Goal: Information Seeking & Learning: Learn about a topic

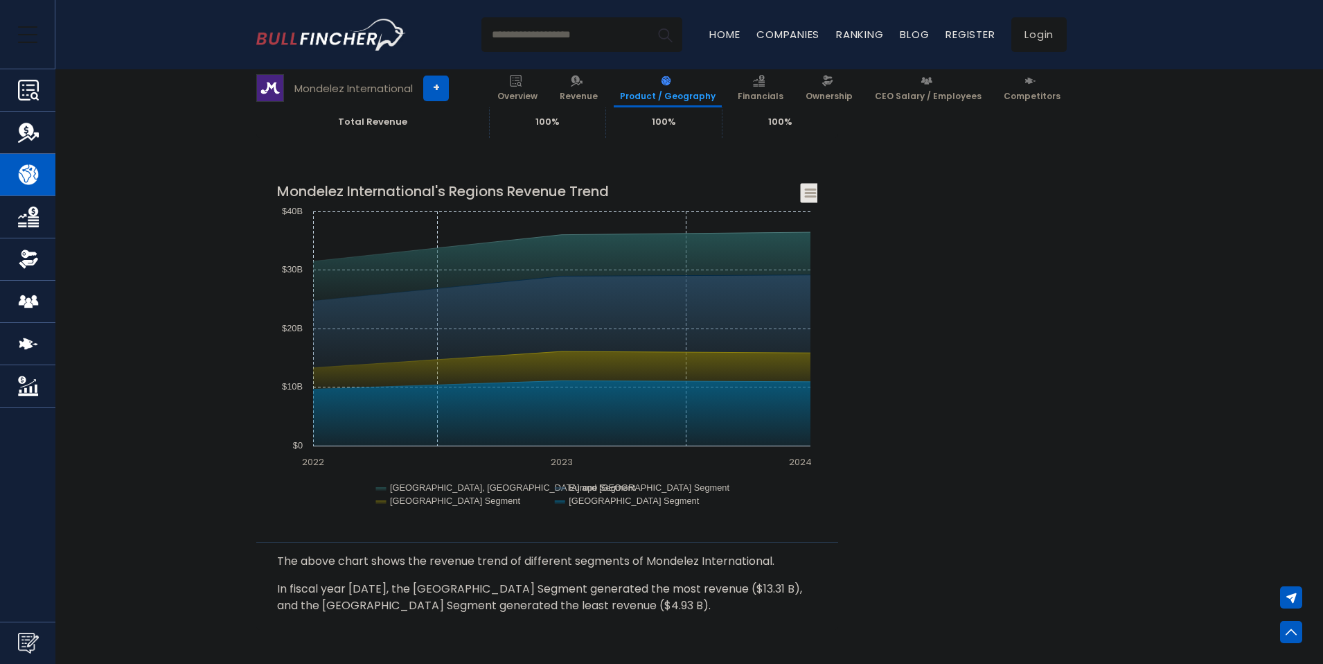
click at [810, 190] on icon "Mondelez International's Regions Revenue Trend" at bounding box center [811, 193] width 10 height 7
click at [783, 281] on li "Download PNG Image" at bounding box center [763, 278] width 101 height 19
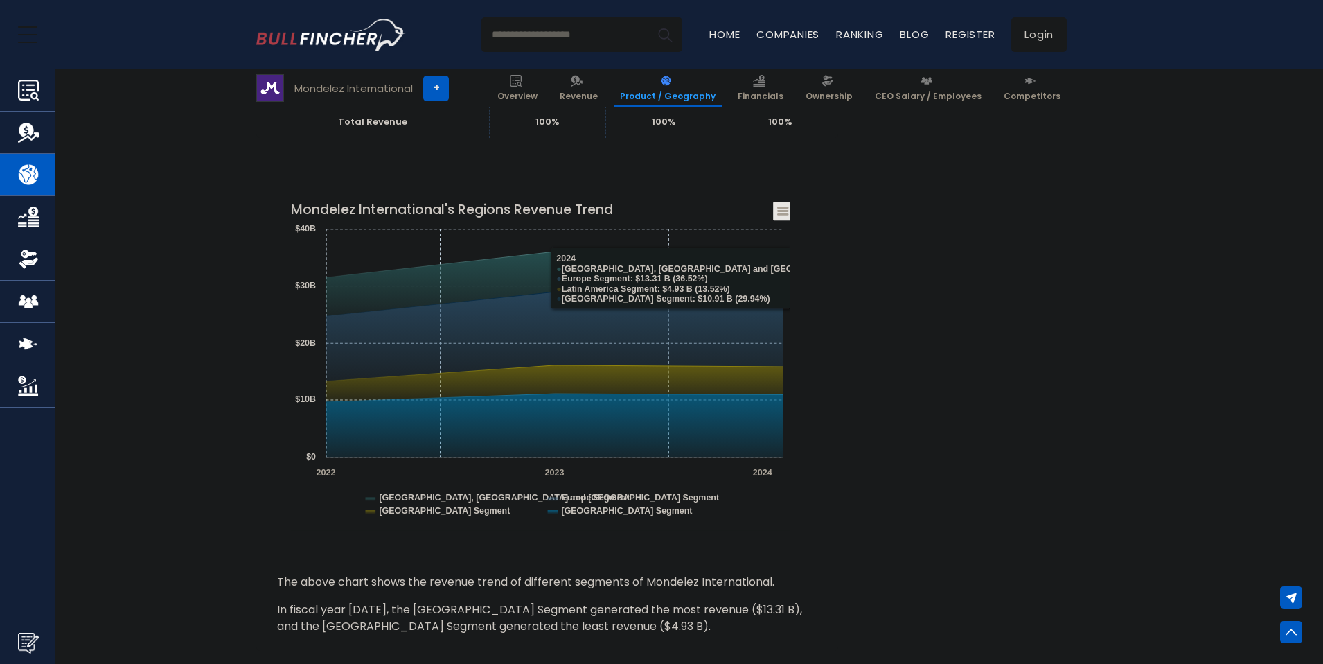
click at [788, 201] on icon "Created with Highcharts 12.1.2 Chart context menu Mondelez International's Regi…" at bounding box center [540, 361] width 499 height 346
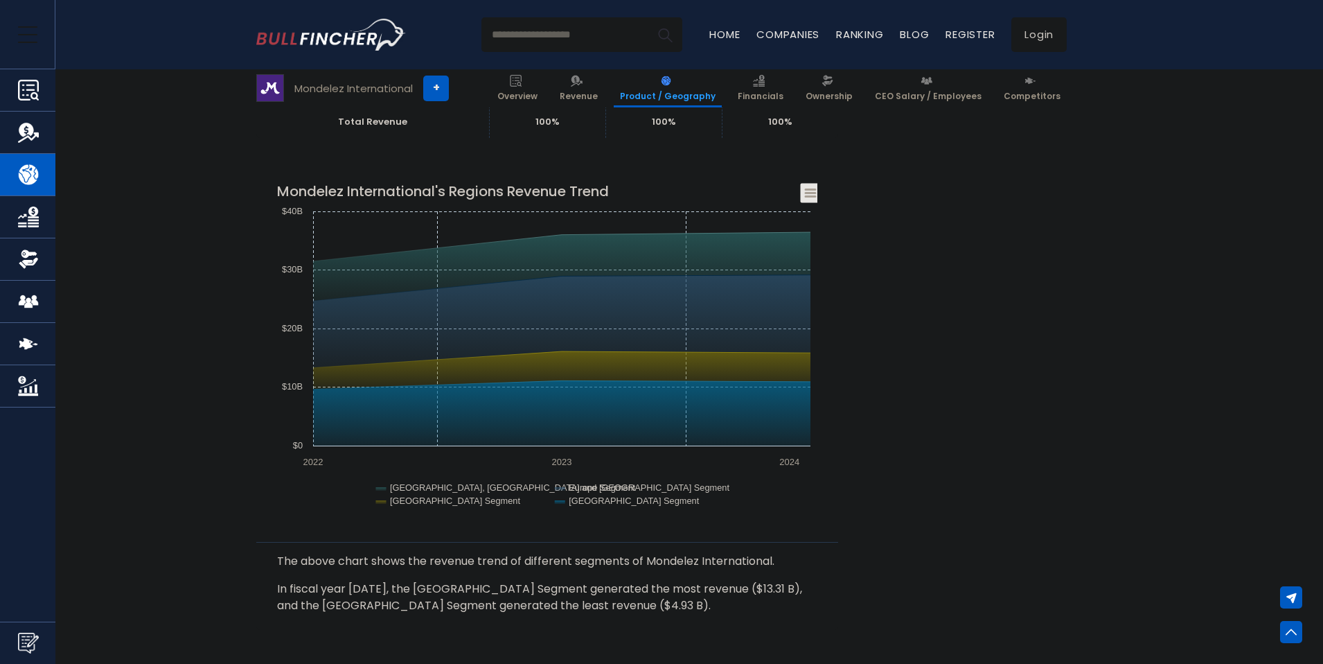
click at [948, 245] on div "Mondelez International's Revenue by Region In fiscal year 2024, Mondelez Intern…" at bounding box center [661, 621] width 810 height 2831
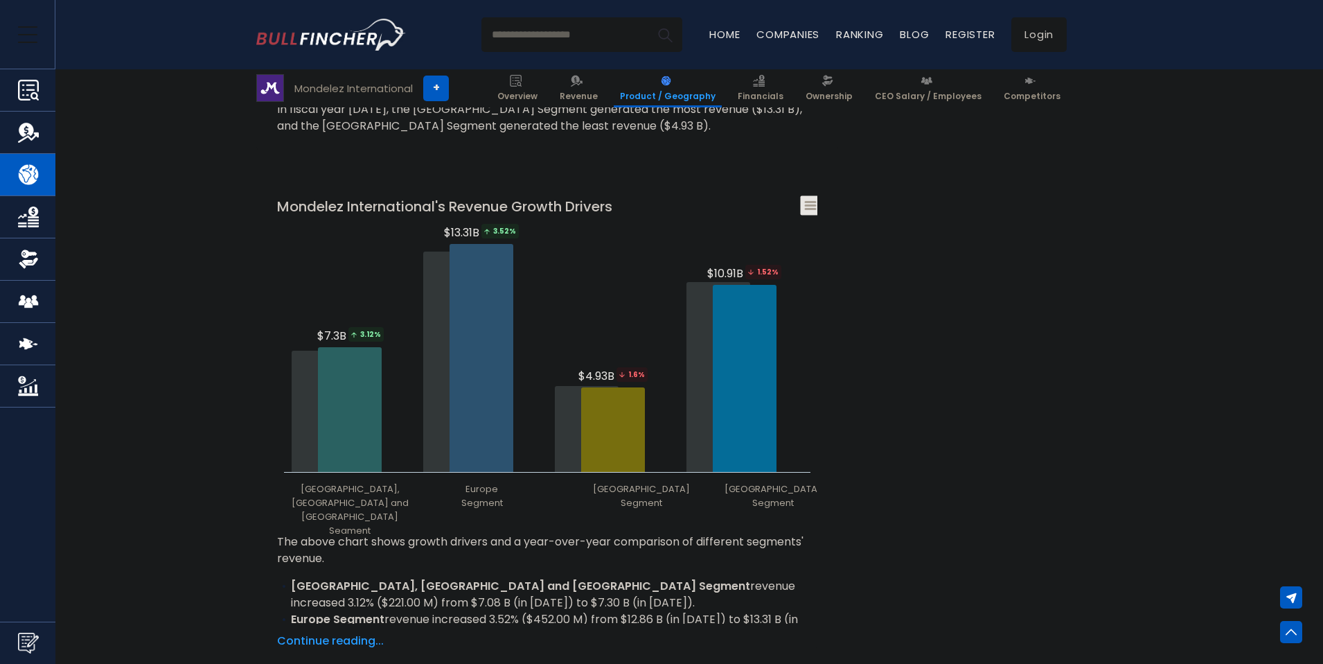
scroll to position [1584, 0]
click at [809, 202] on icon "Mondelez International's Revenue Growth Drivers" at bounding box center [811, 205] width 10 height 7
click at [758, 287] on li "Download PNG Image" at bounding box center [763, 290] width 101 height 19
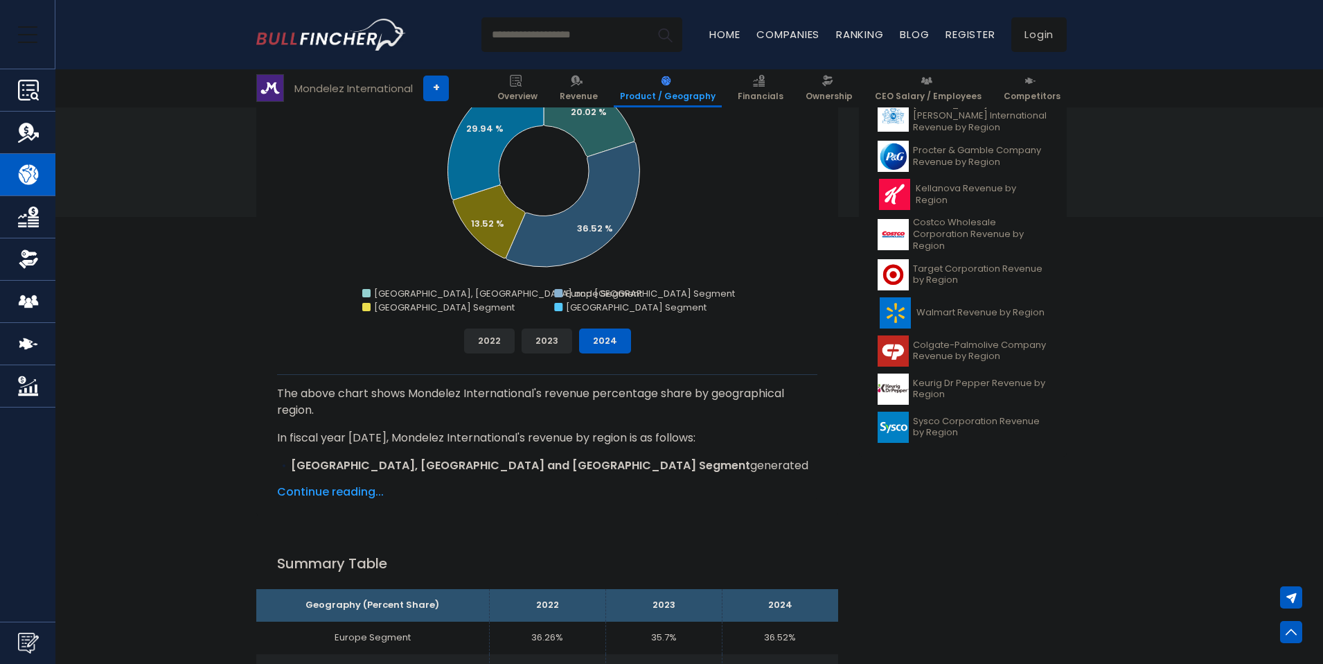
scroll to position [317, 0]
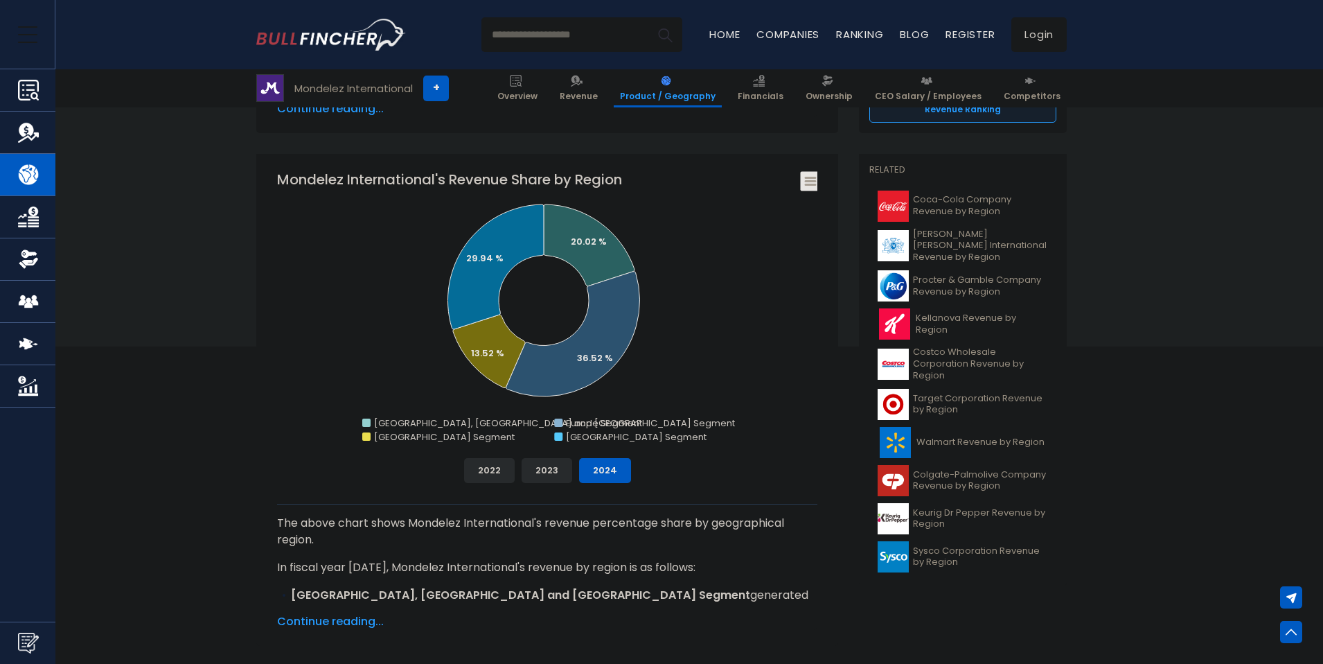
click at [808, 184] on icon "Mondelez International's Revenue Share by Region" at bounding box center [811, 181] width 10 height 7
click at [740, 268] on li "Download PNG Image" at bounding box center [763, 267] width 101 height 19
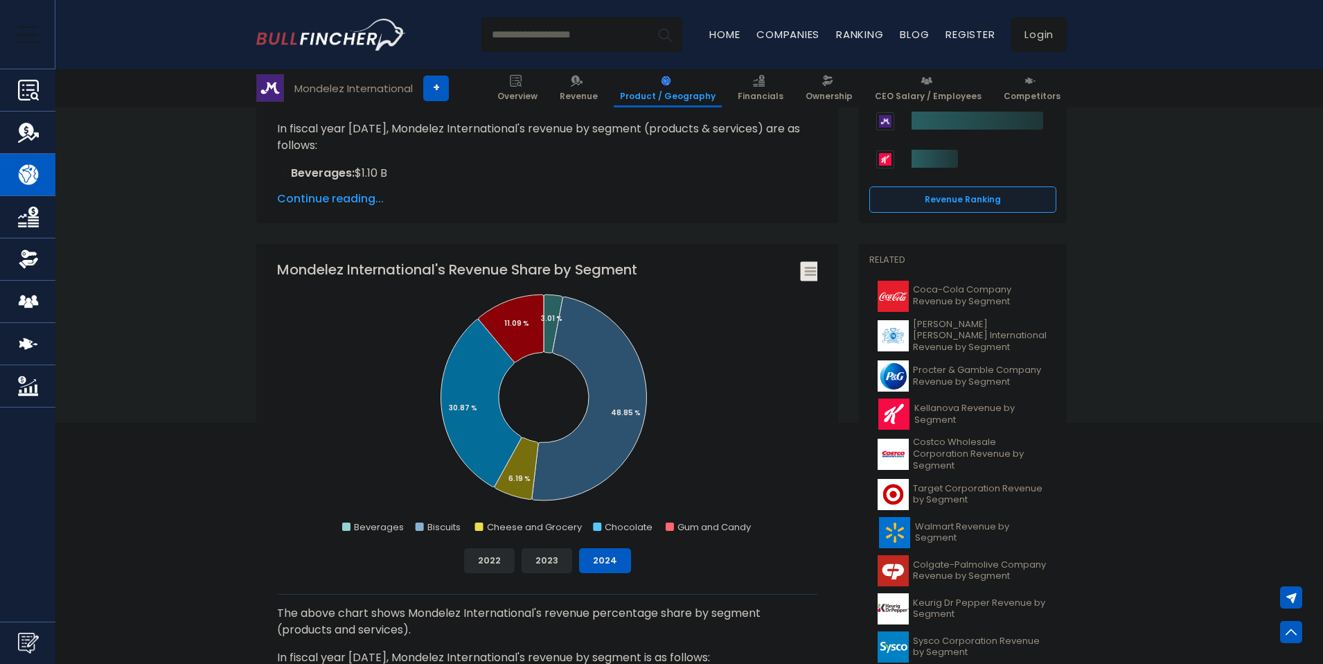
scroll to position [231, 0]
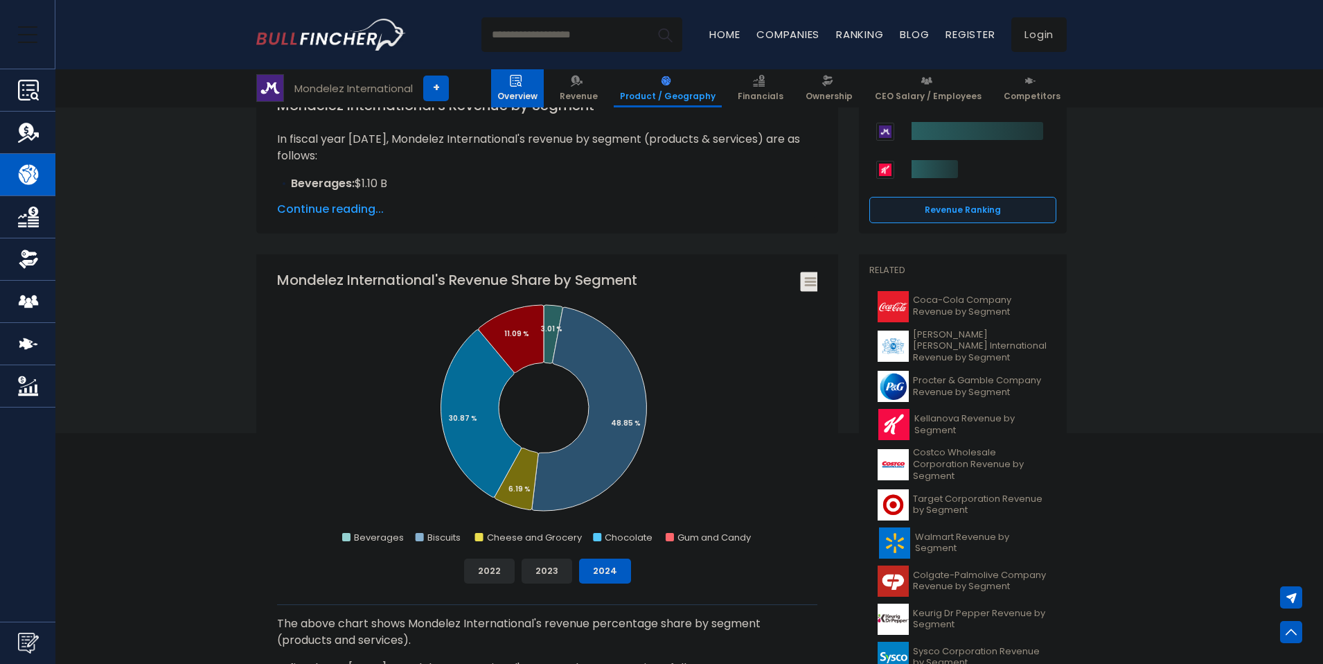
click at [537, 94] on span "Overview" at bounding box center [517, 96] width 40 height 11
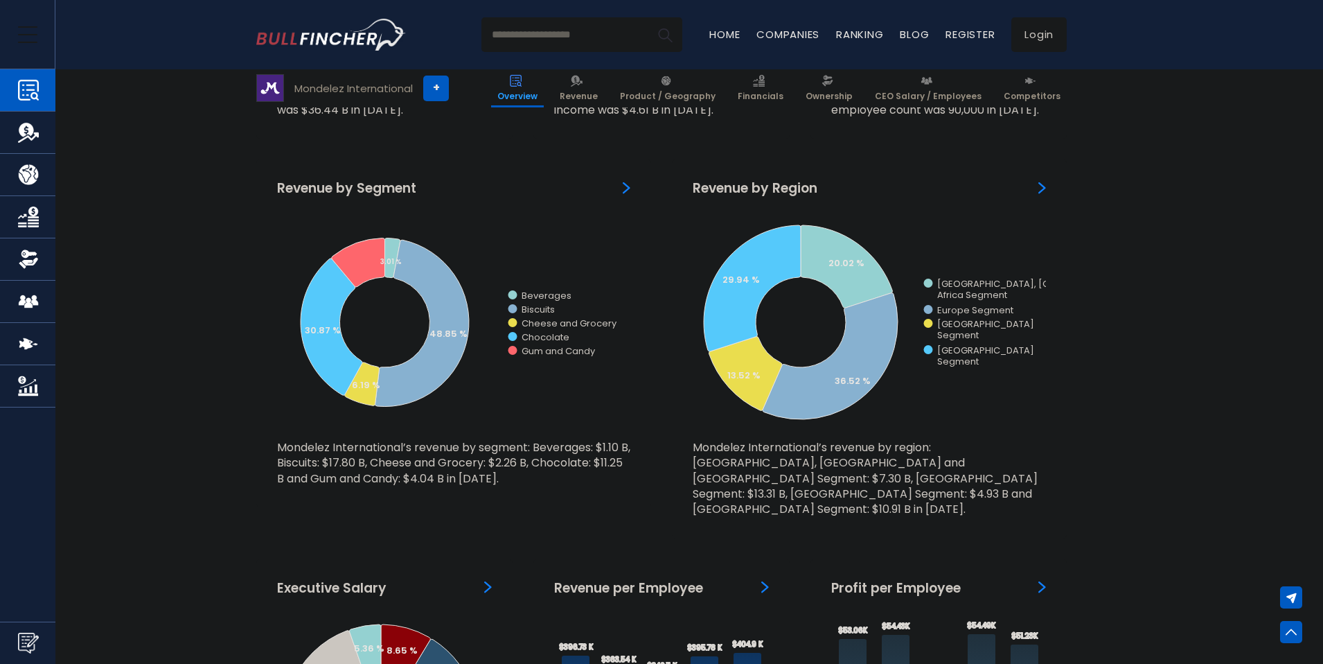
scroll to position [1240, 0]
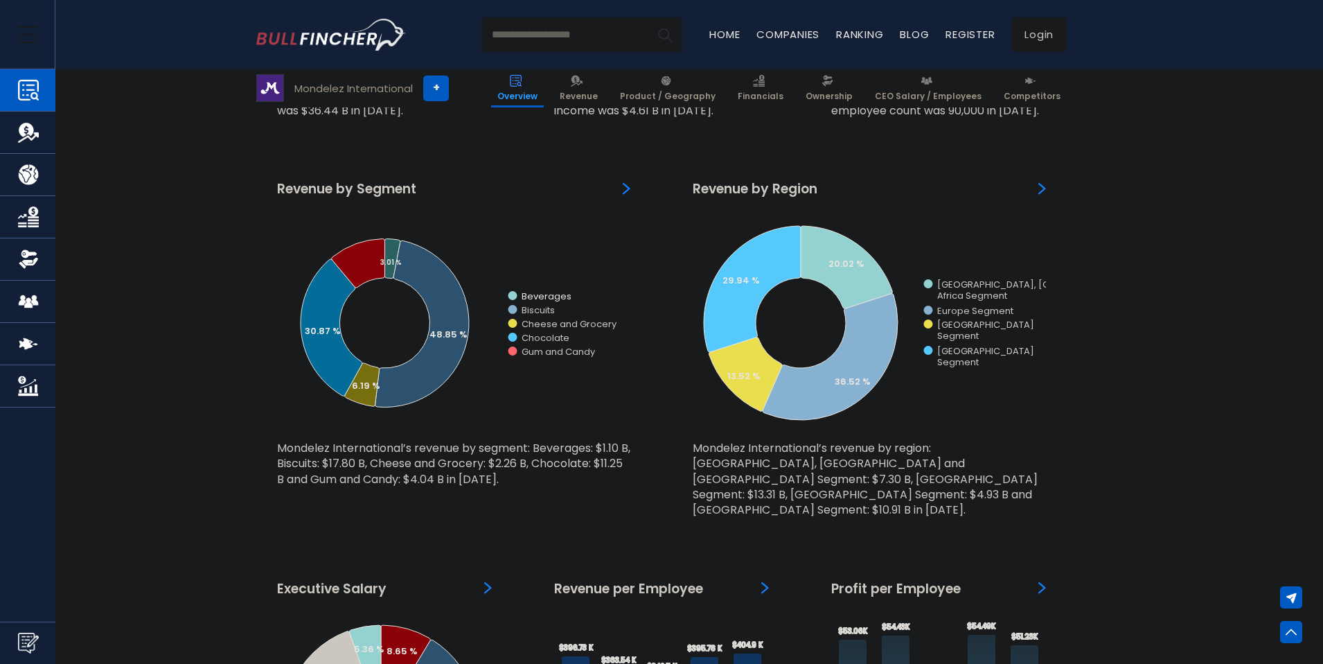
click at [628, 188] on img "Revenue by Segment" at bounding box center [627, 188] width 8 height 12
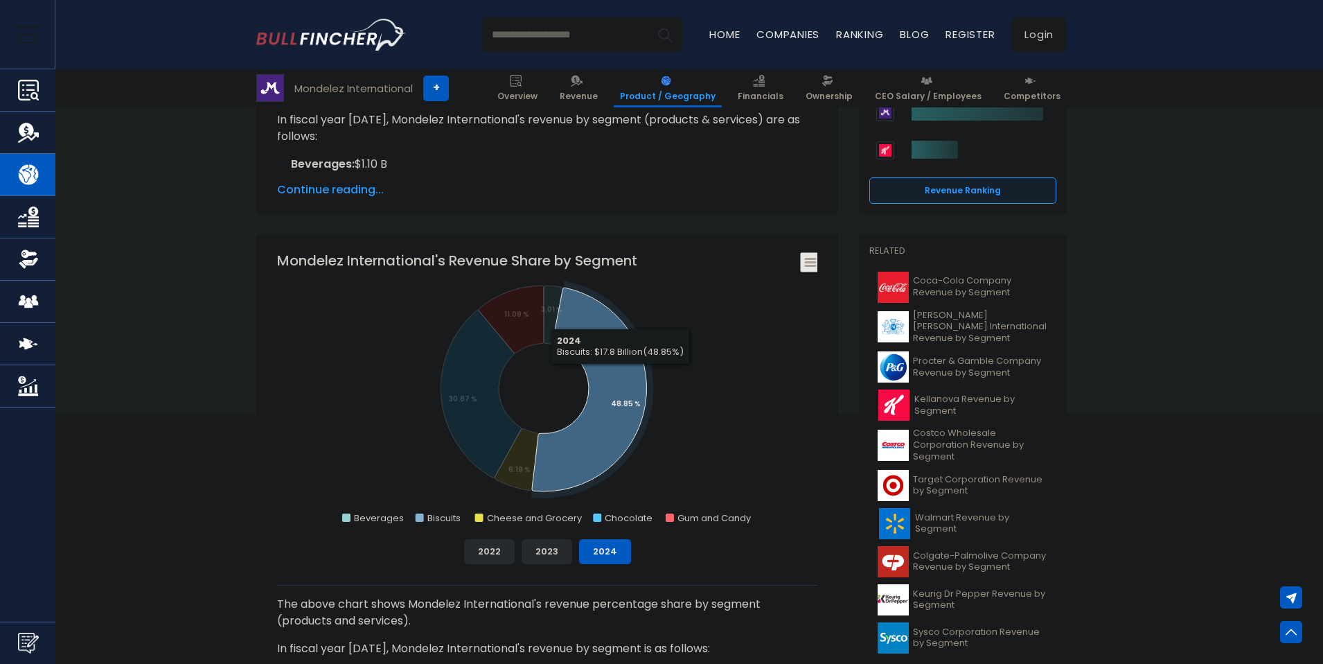
scroll to position [263, 0]
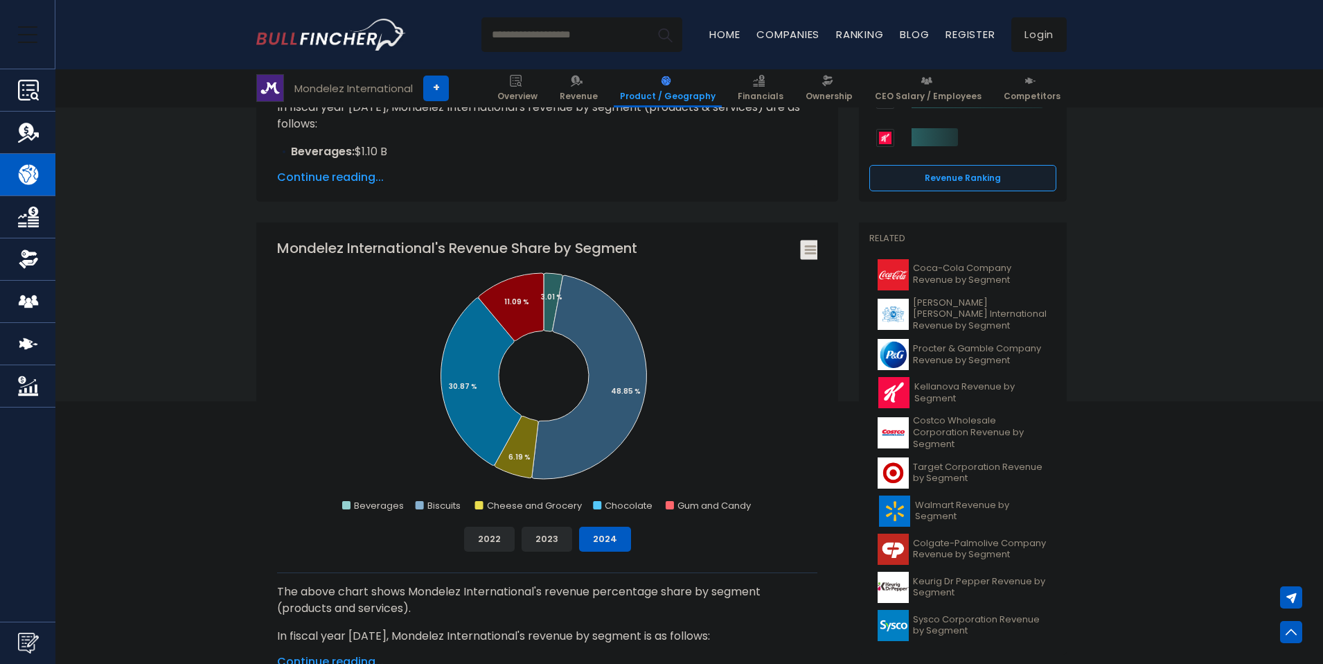
click at [805, 254] on rect "Mondelez International's Revenue Share by Segment" at bounding box center [810, 249] width 19 height 19
click at [762, 339] on li "Download PNG Image" at bounding box center [763, 335] width 101 height 19
